Goal: Information Seeking & Learning: Learn about a topic

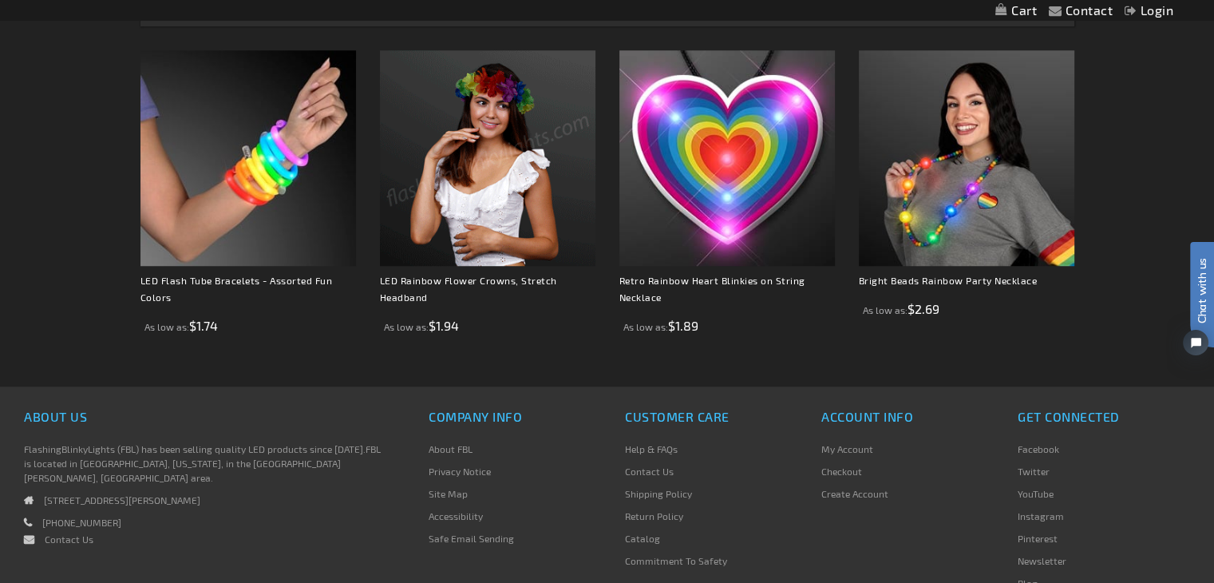
scroll to position [1198, 0]
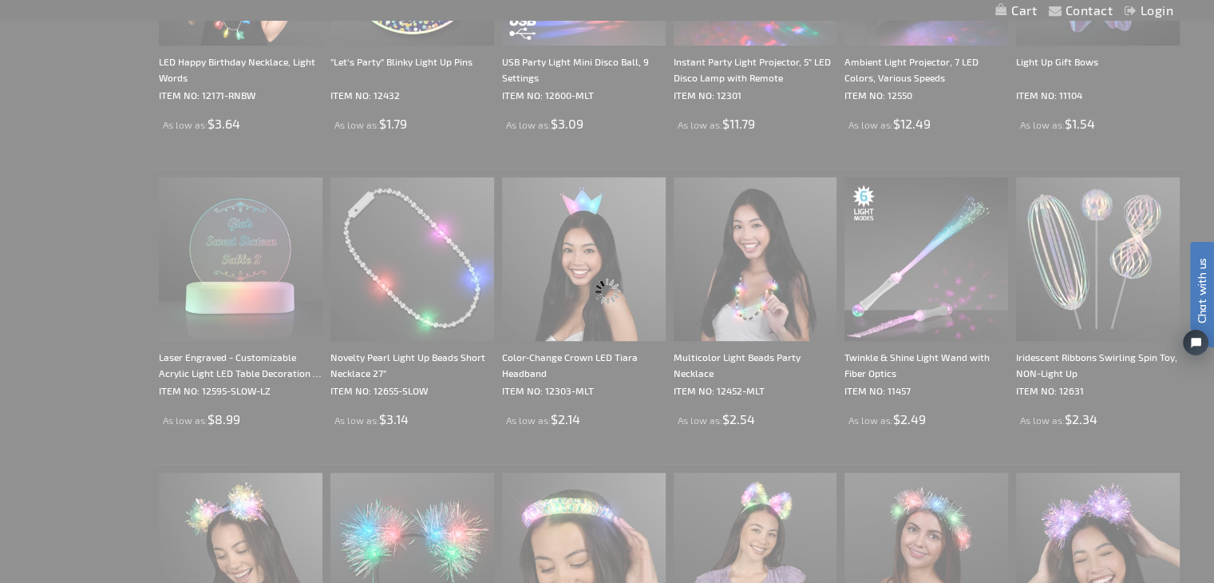
scroll to position [532, 0]
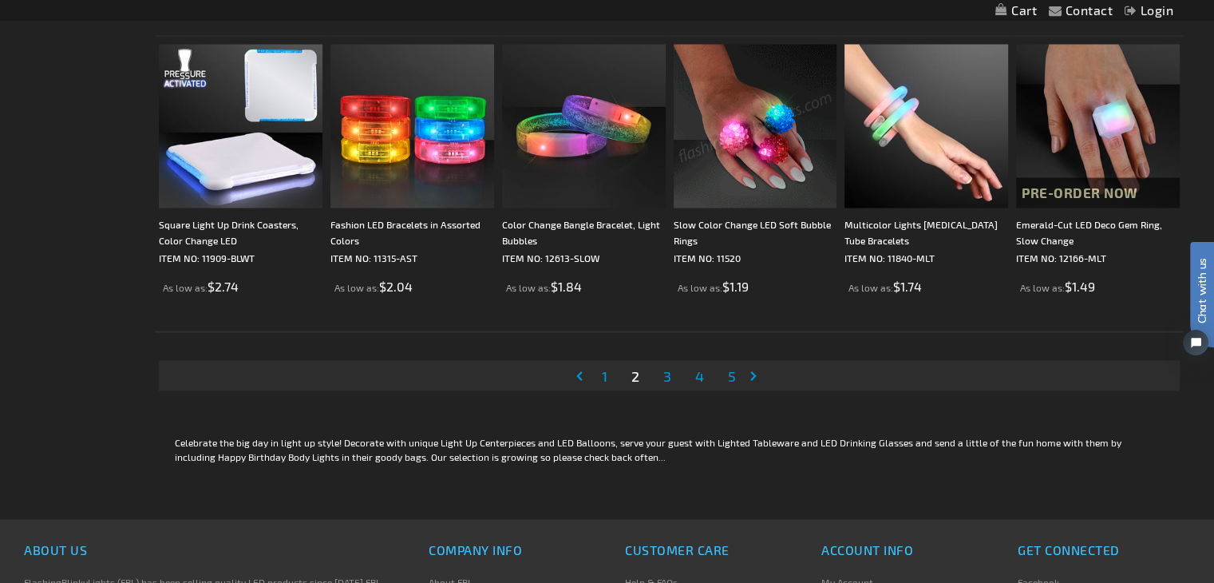
scroll to position [3353, 0]
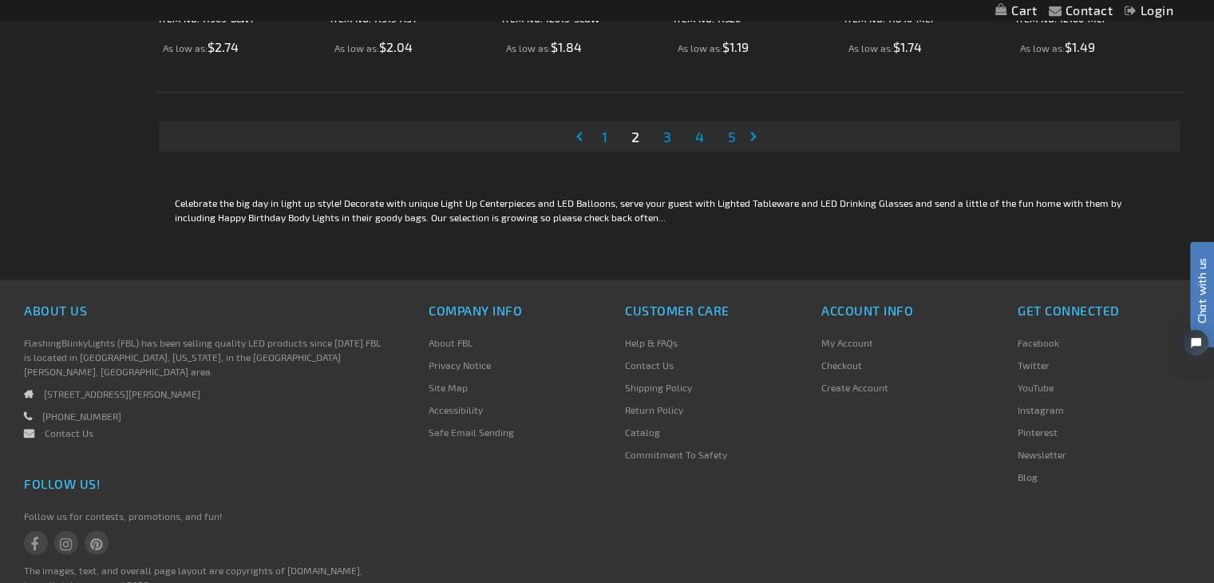
click at [676, 141] on li "Page 3" at bounding box center [667, 136] width 30 height 30
click at [666, 139] on span "3" at bounding box center [668, 137] width 8 height 18
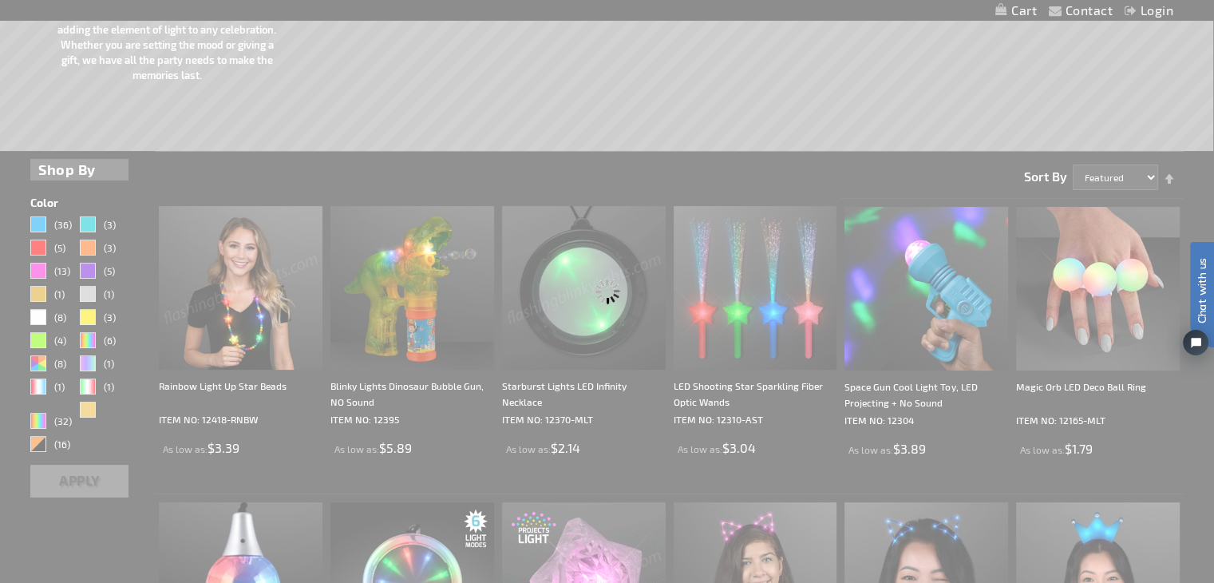
scroll to position [69, 0]
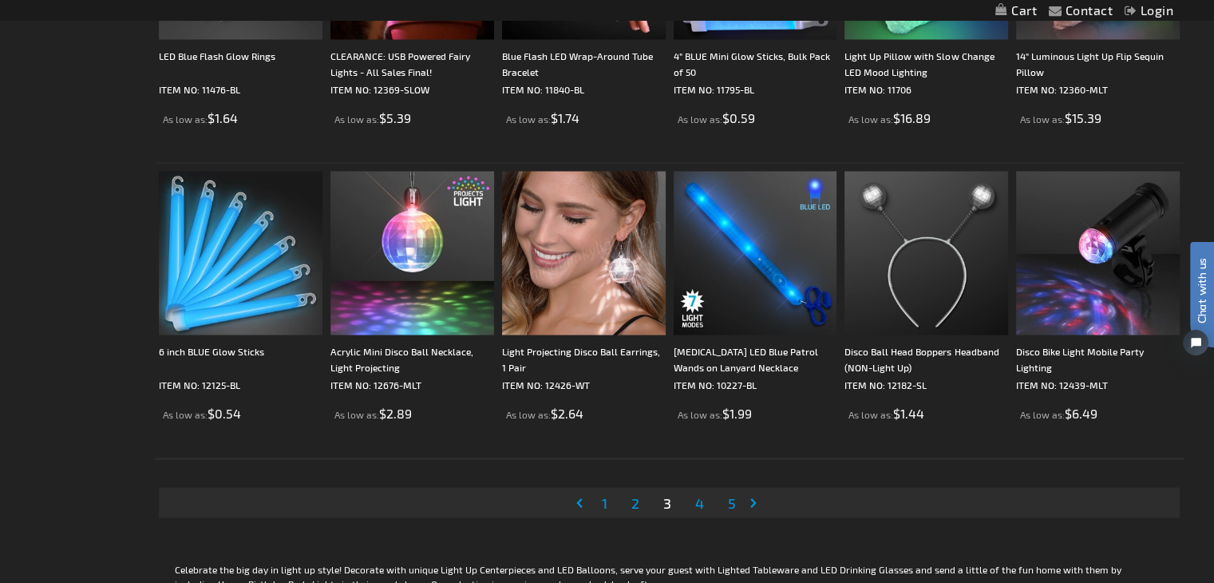
scroll to position [3114, 0]
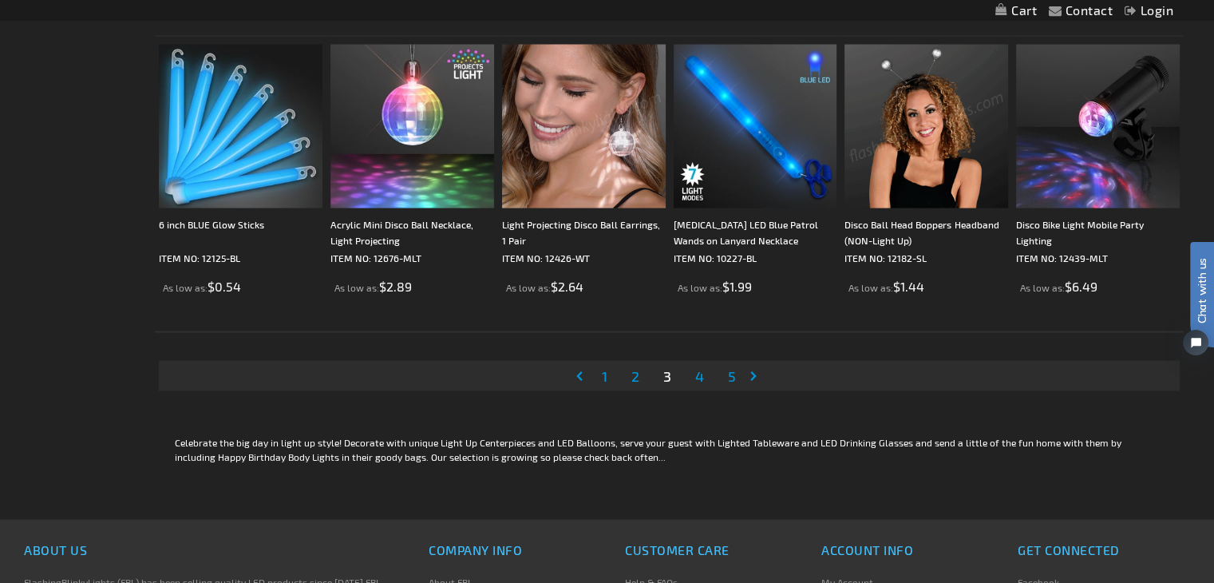
click at [937, 161] on img at bounding box center [927, 127] width 164 height 164
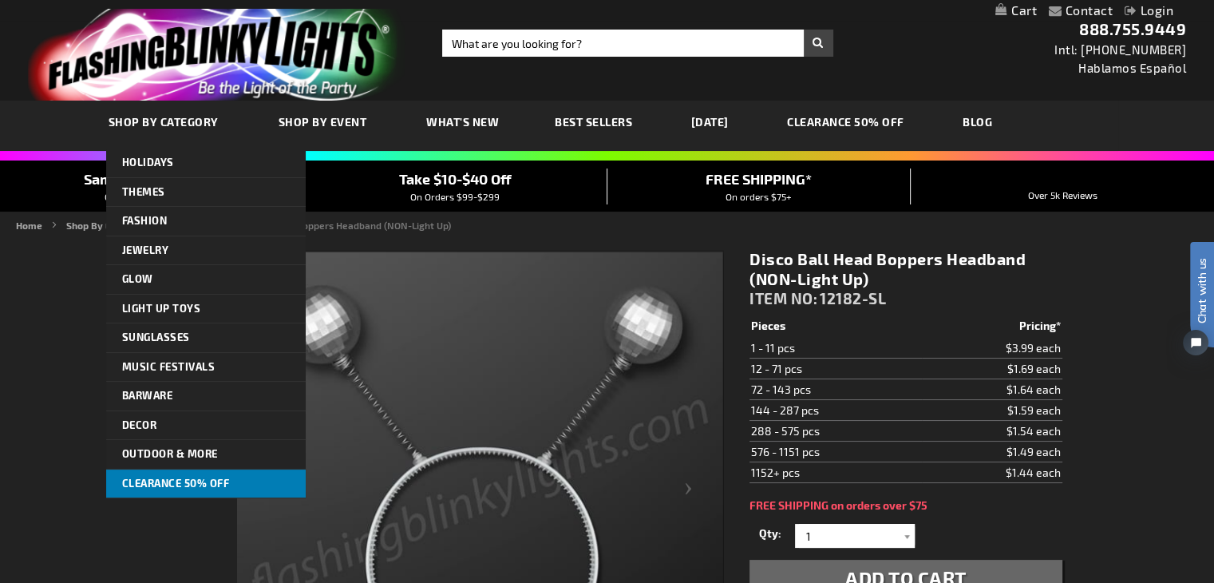
click at [169, 477] on span "CLEARANCE 50% OFF" at bounding box center [176, 483] width 108 height 13
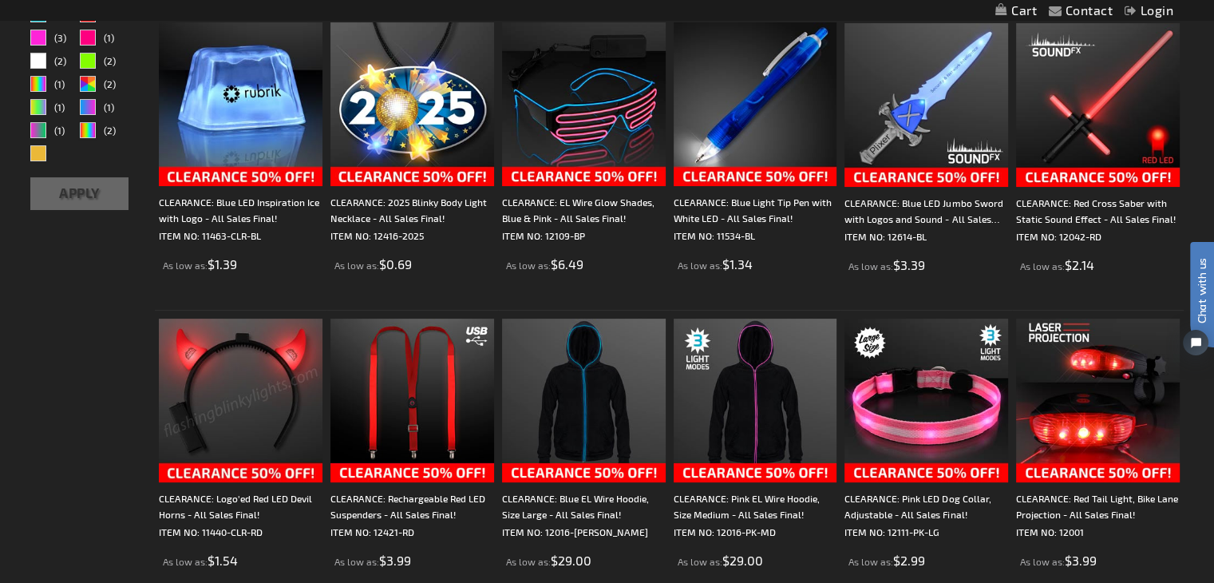
scroll to position [399, 0]
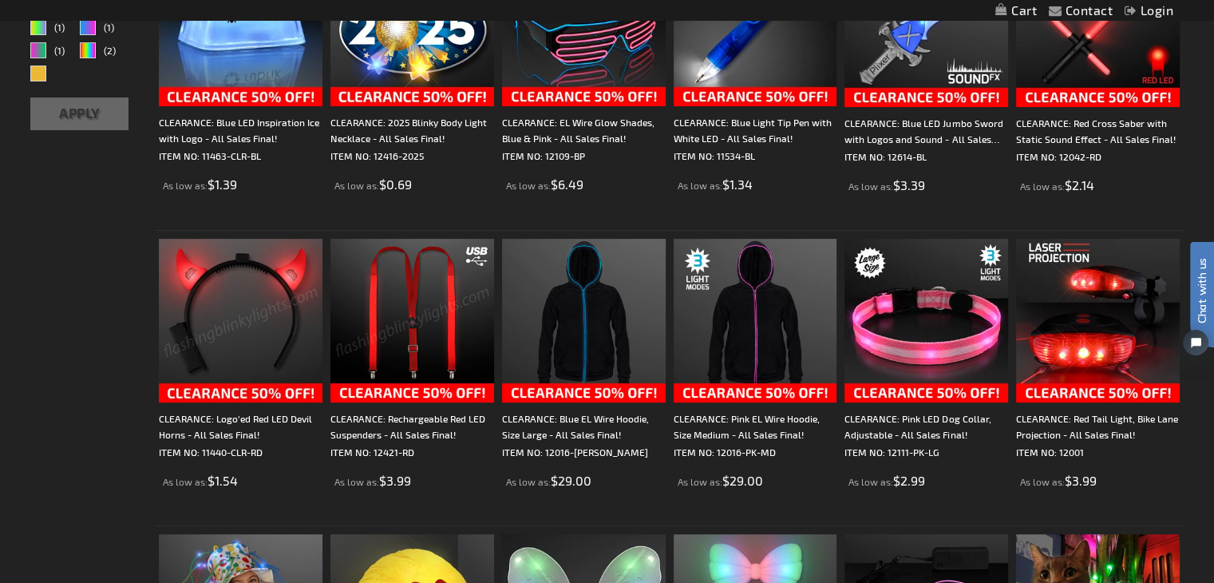
click at [399, 339] on img at bounding box center [413, 321] width 164 height 164
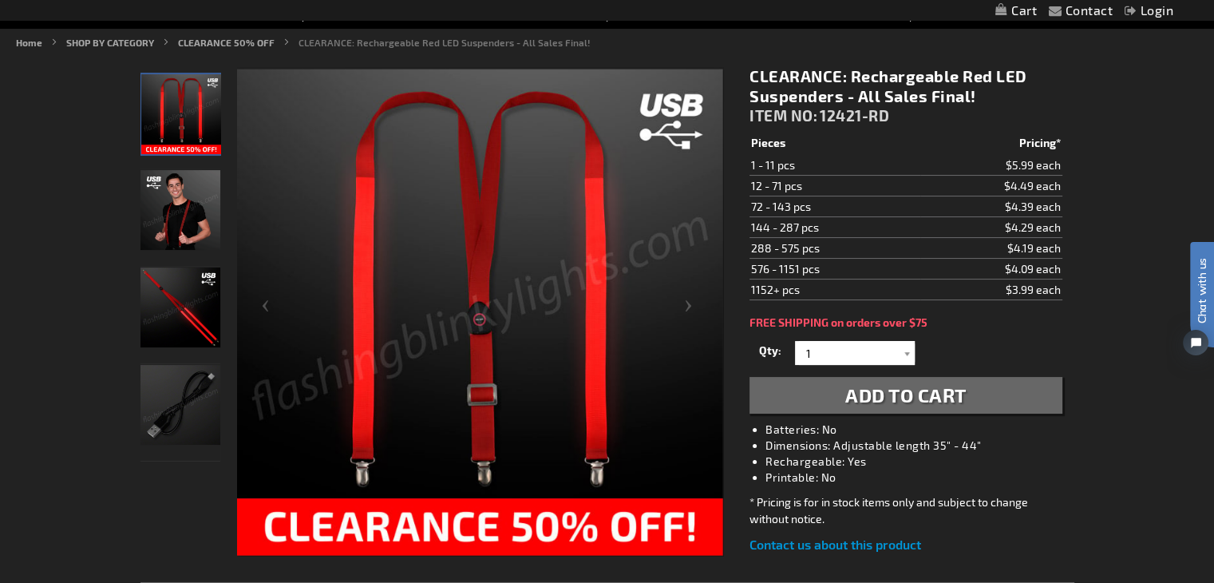
scroll to position [160, 0]
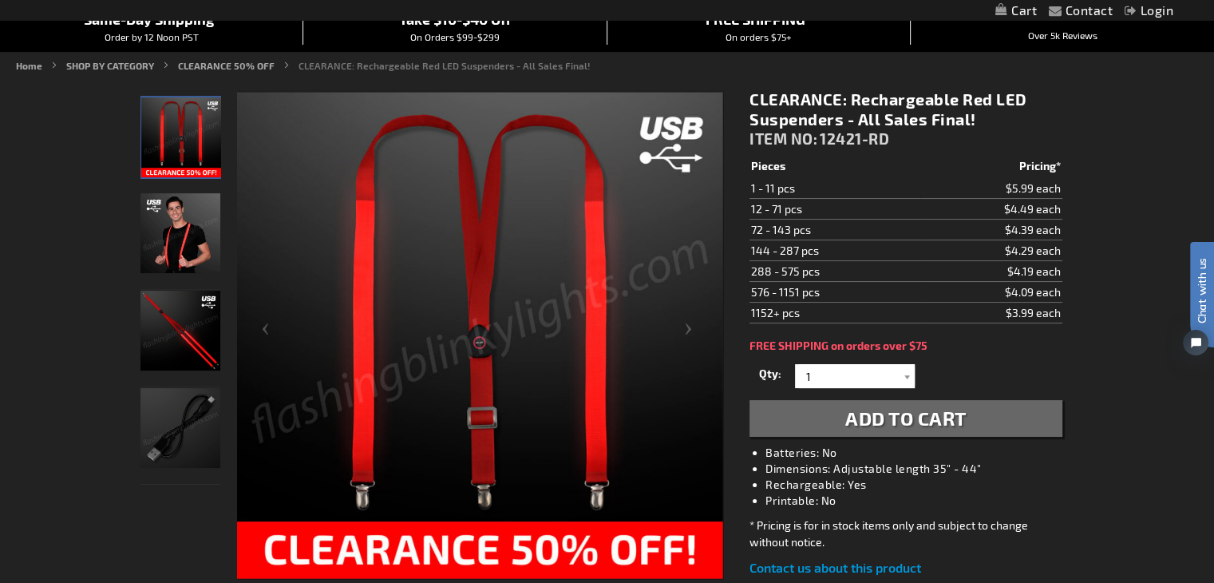
click at [173, 338] on img "Light Up Red Rechargeable Suspenders" at bounding box center [181, 331] width 80 height 80
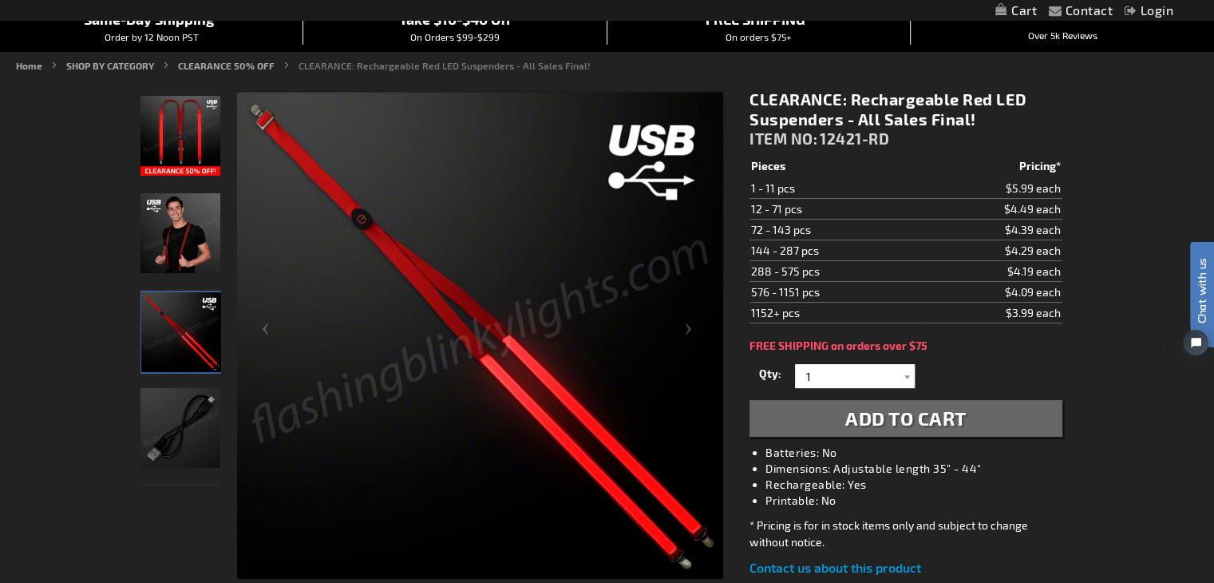
click at [189, 122] on img "Light Up Red Rechargeable Suspenders" at bounding box center [181, 136] width 80 height 80
